Goal: Information Seeking & Learning: Learn about a topic

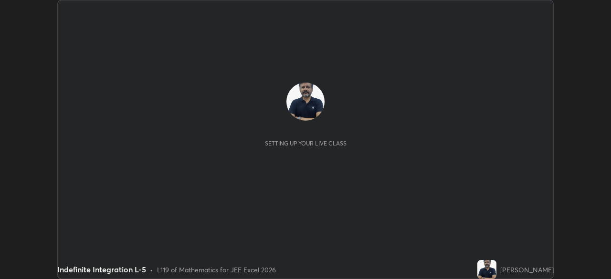
scroll to position [279, 611]
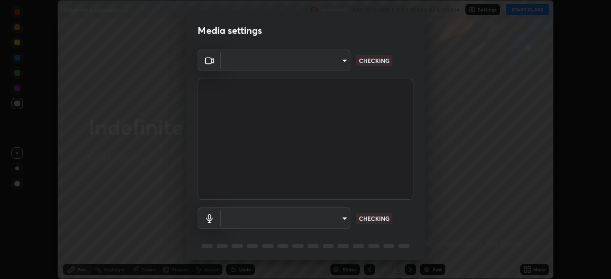
type input "ef407f58ae65e10c1af5a040b6eccf178273e27ca296938399710cc3d85b5032"
type input "communications"
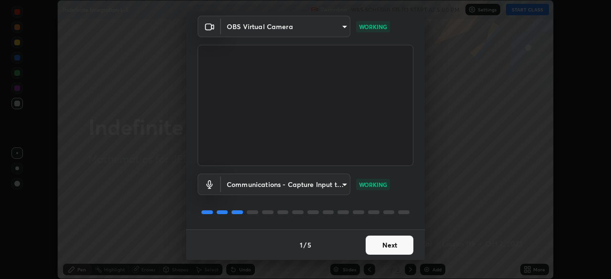
click at [391, 244] on button "Next" at bounding box center [390, 245] width 48 height 19
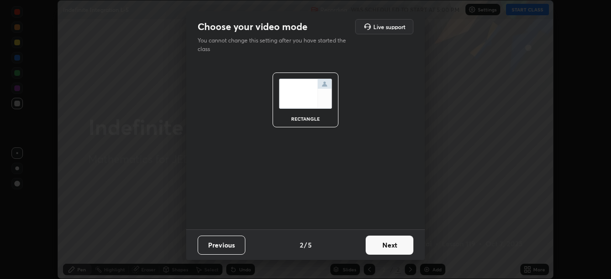
click at [394, 248] on button "Next" at bounding box center [390, 245] width 48 height 19
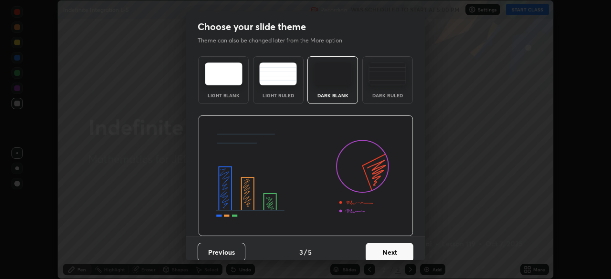
click at [394, 253] on button "Next" at bounding box center [390, 252] width 48 height 19
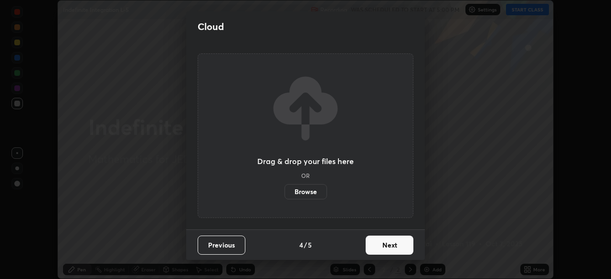
click at [391, 252] on button "Next" at bounding box center [390, 245] width 48 height 19
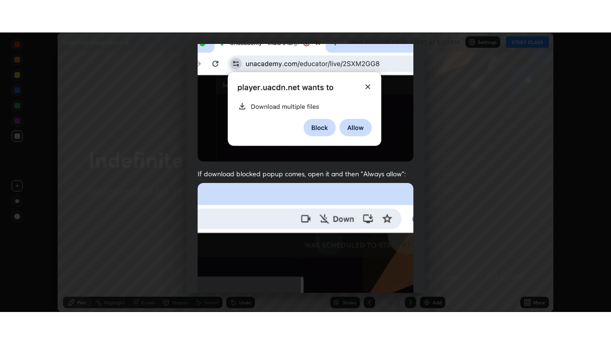
scroll to position [229, 0]
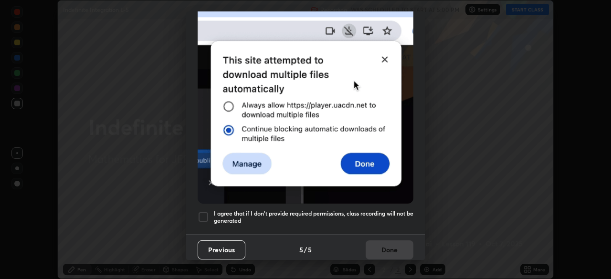
click at [204, 212] on div at bounding box center [203, 217] width 11 height 11
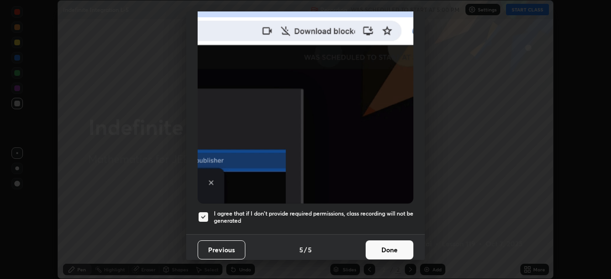
click at [387, 246] on button "Done" at bounding box center [390, 250] width 48 height 19
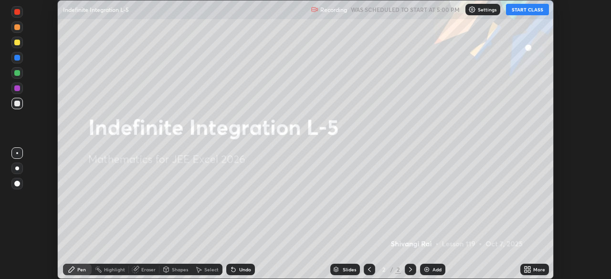
click at [522, 10] on button "START CLASS" at bounding box center [527, 9] width 43 height 11
click at [534, 271] on div "More" at bounding box center [539, 269] width 12 height 5
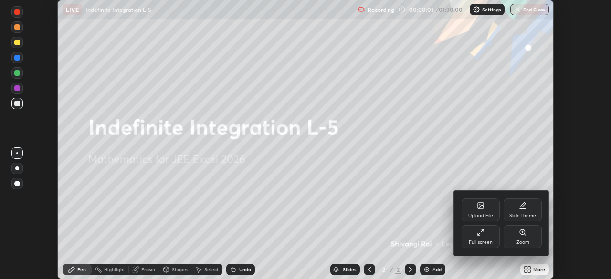
click at [479, 239] on div "Full screen" at bounding box center [481, 236] width 38 height 23
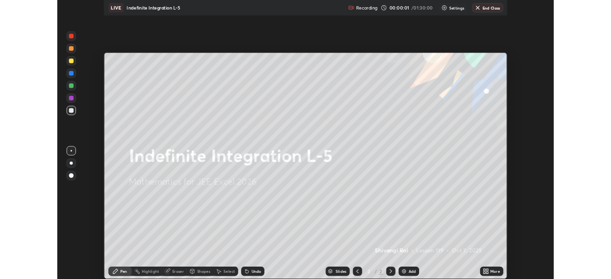
scroll to position [344, 611]
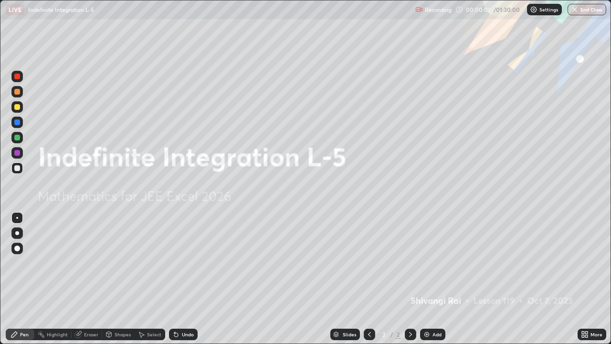
click at [436, 279] on div "Add" at bounding box center [437, 334] width 9 height 5
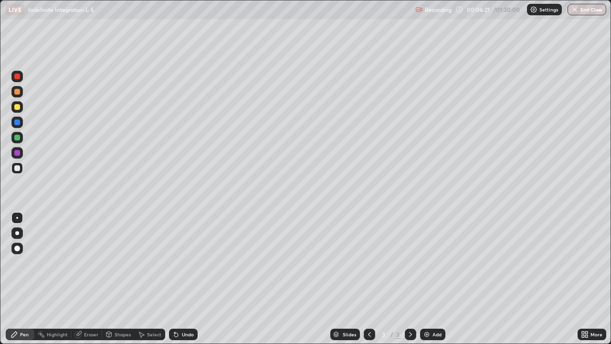
click at [436, 279] on div "Add" at bounding box center [437, 334] width 9 height 5
click at [434, 279] on div "Add" at bounding box center [437, 334] width 9 height 5
click at [435, 279] on div "Add" at bounding box center [437, 334] width 9 height 5
click at [431, 279] on div "Add" at bounding box center [432, 334] width 25 height 11
click at [435, 279] on div "Add" at bounding box center [437, 334] width 9 height 5
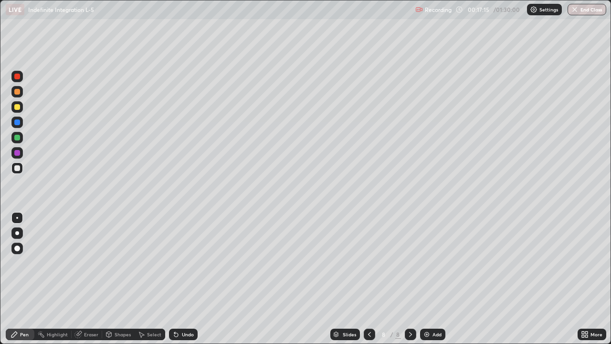
click at [373, 279] on div at bounding box center [369, 334] width 11 height 11
click at [433, 279] on div "Add" at bounding box center [437, 334] width 9 height 5
click at [432, 279] on div "Add" at bounding box center [432, 334] width 25 height 11
click at [431, 279] on div "Add" at bounding box center [432, 334] width 25 height 11
click at [429, 279] on img at bounding box center [427, 334] width 8 height 8
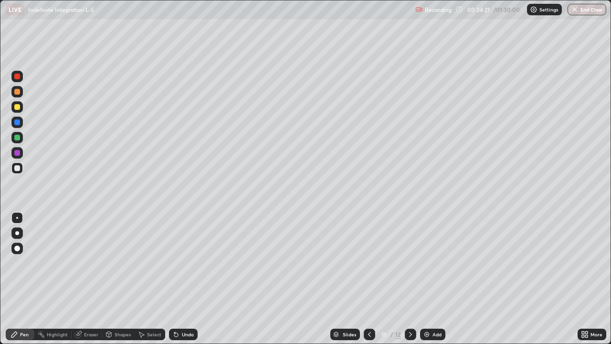
click at [433, 279] on div "Add" at bounding box center [432, 334] width 25 height 11
click at [182, 279] on div "Undo" at bounding box center [188, 334] width 12 height 5
click at [186, 279] on div "Undo" at bounding box center [188, 334] width 12 height 5
click at [184, 279] on div "Undo" at bounding box center [188, 334] width 12 height 5
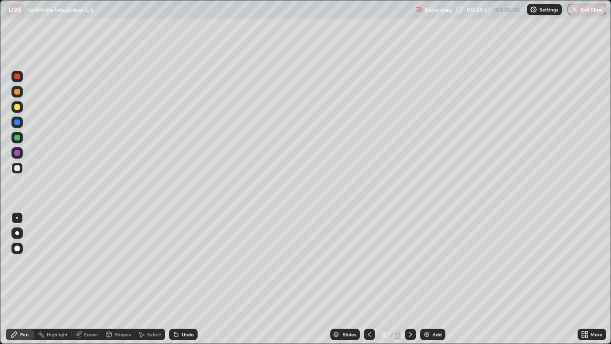
click at [183, 279] on div "Undo" at bounding box center [188, 334] width 12 height 5
click at [184, 279] on div "Undo" at bounding box center [188, 334] width 12 height 5
click at [185, 279] on div "Undo" at bounding box center [188, 334] width 12 height 5
click at [186, 279] on div "Undo" at bounding box center [188, 334] width 12 height 5
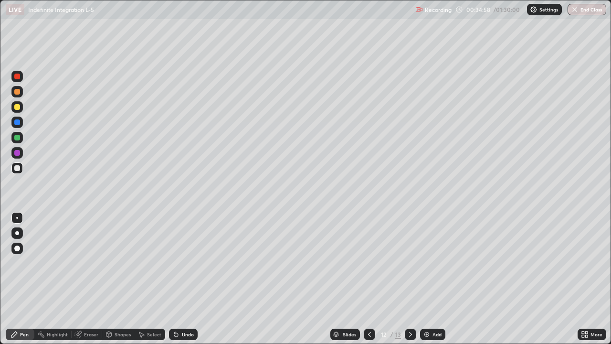
click at [185, 279] on div "Undo" at bounding box center [188, 334] width 12 height 5
click at [434, 279] on div "Add" at bounding box center [437, 334] width 9 height 5
click at [432, 279] on div "Add" at bounding box center [432, 334] width 25 height 11
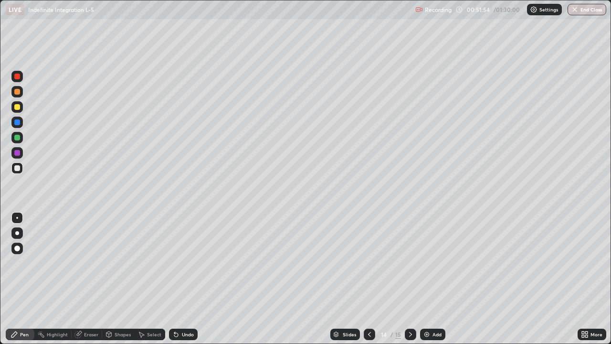
click at [433, 279] on div "Add" at bounding box center [437, 334] width 9 height 5
click at [431, 279] on div "Add" at bounding box center [432, 334] width 25 height 11
click at [433, 279] on div "Add" at bounding box center [437, 334] width 9 height 5
click at [427, 279] on img at bounding box center [427, 334] width 8 height 8
click at [433, 279] on div "Add" at bounding box center [437, 334] width 9 height 5
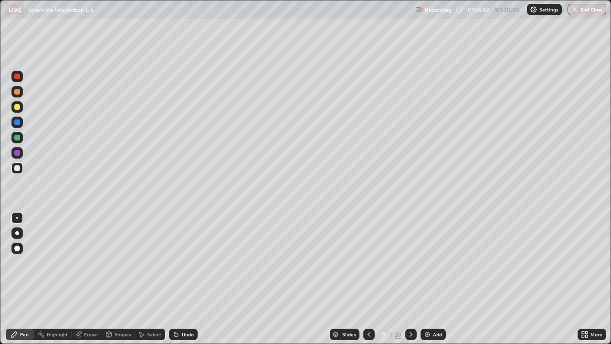
click at [363, 279] on div at bounding box center [368, 334] width 11 height 11
click at [369, 279] on icon at bounding box center [369, 334] width 8 height 8
click at [367, 279] on icon at bounding box center [369, 334] width 8 height 8
click at [368, 279] on icon at bounding box center [369, 334] width 8 height 8
click at [367, 279] on icon at bounding box center [369, 334] width 8 height 8
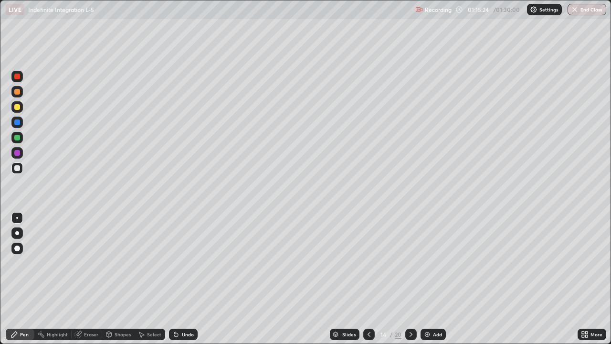
click at [435, 279] on div "Add" at bounding box center [437, 334] width 9 height 5
click at [577, 11] on img "button" at bounding box center [575, 10] width 8 height 8
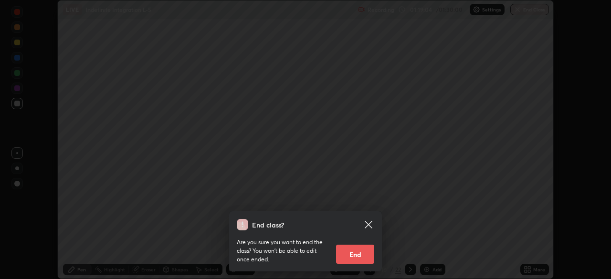
scroll to position [47479, 47148]
